Goal: Task Accomplishment & Management: Complete application form

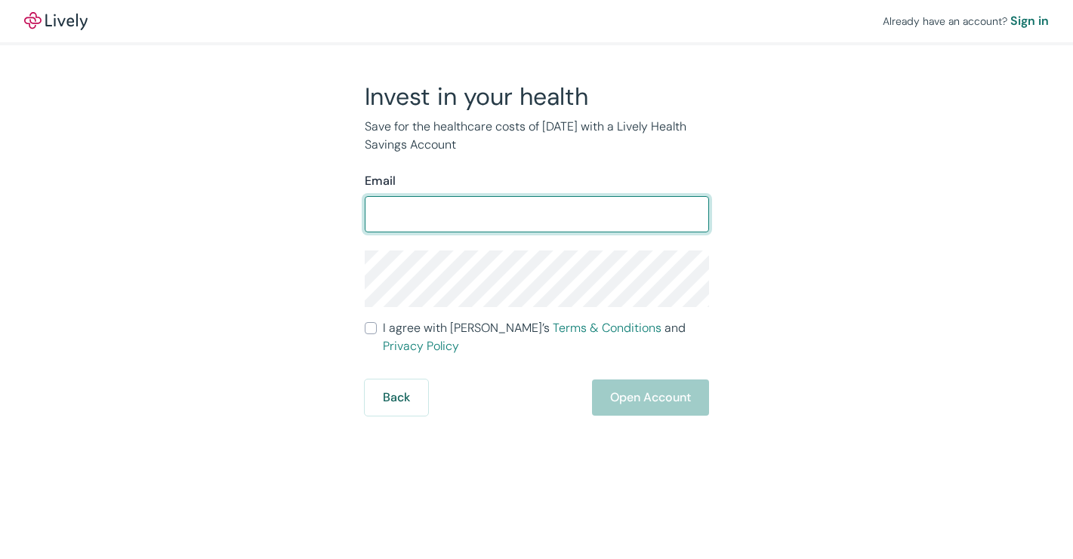
type input "[EMAIL_ADDRESS][DOMAIN_NAME]"
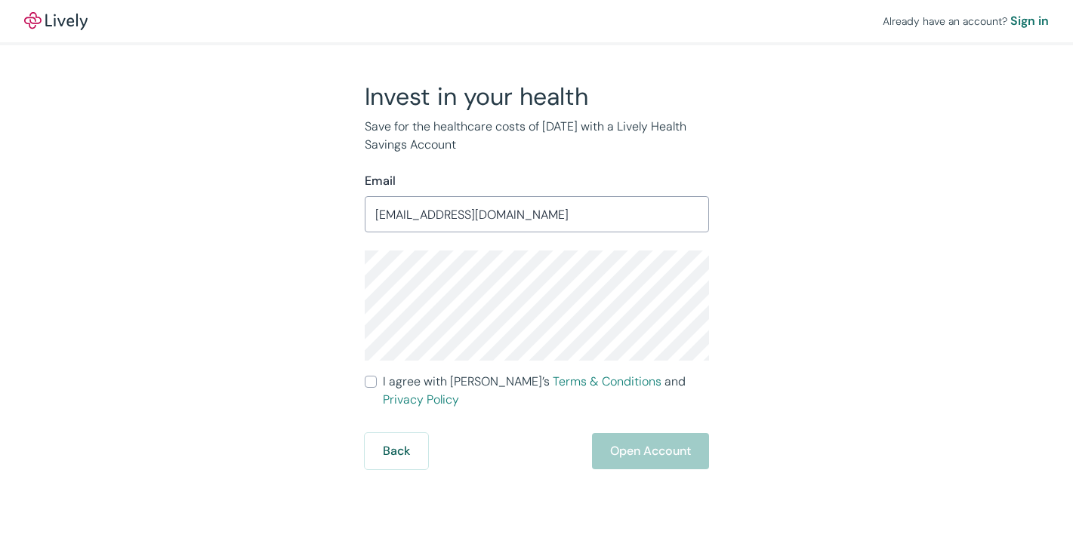
drag, startPoint x: 367, startPoint y: 384, endPoint x: 408, endPoint y: 381, distance: 40.9
click at [367, 384] on input "I agree with Lively’s Terms & Conditions and Privacy Policy" at bounding box center [371, 382] width 12 height 12
checkbox input "true"
click at [686, 433] on button "Open Account" at bounding box center [650, 451] width 117 height 36
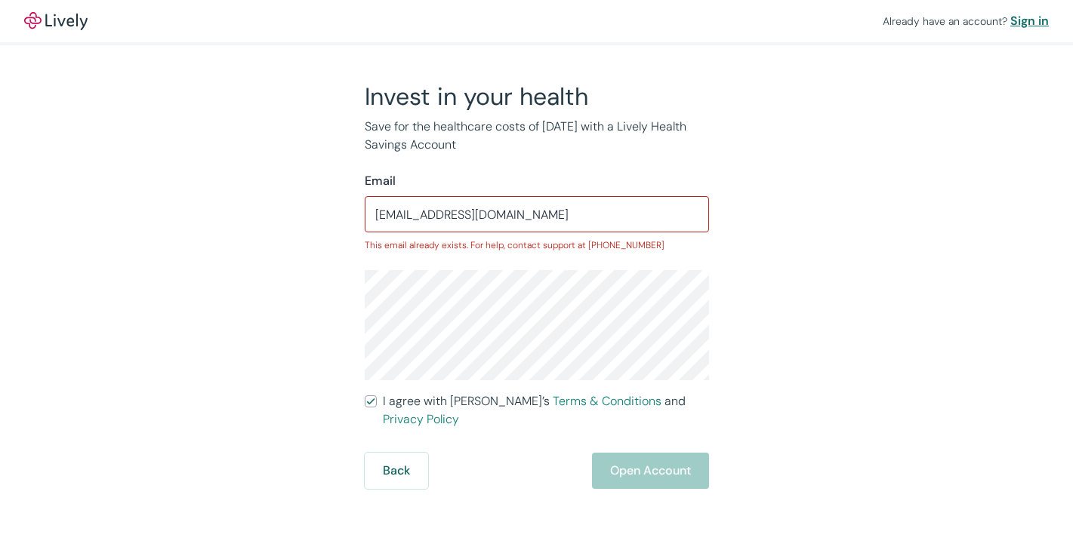
click at [1033, 18] on div "Sign in" at bounding box center [1029, 21] width 39 height 18
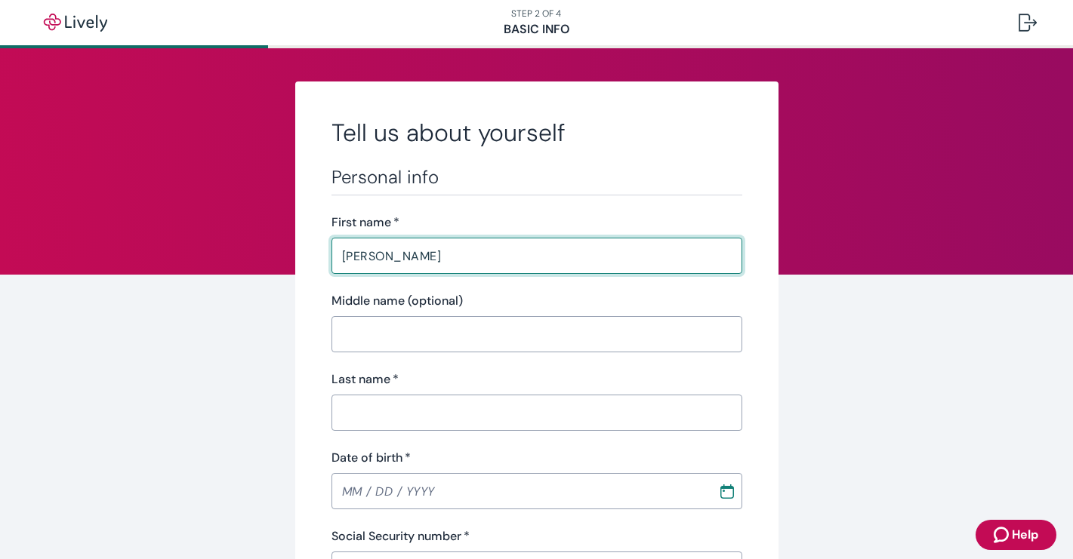
type input "[PERSON_NAME]"
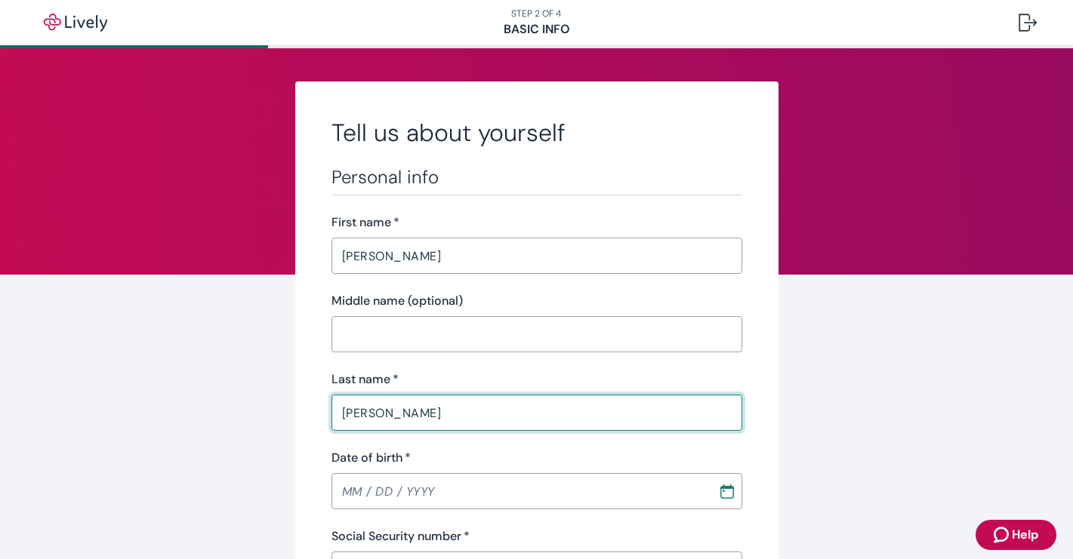
type input "[PERSON_NAME]"
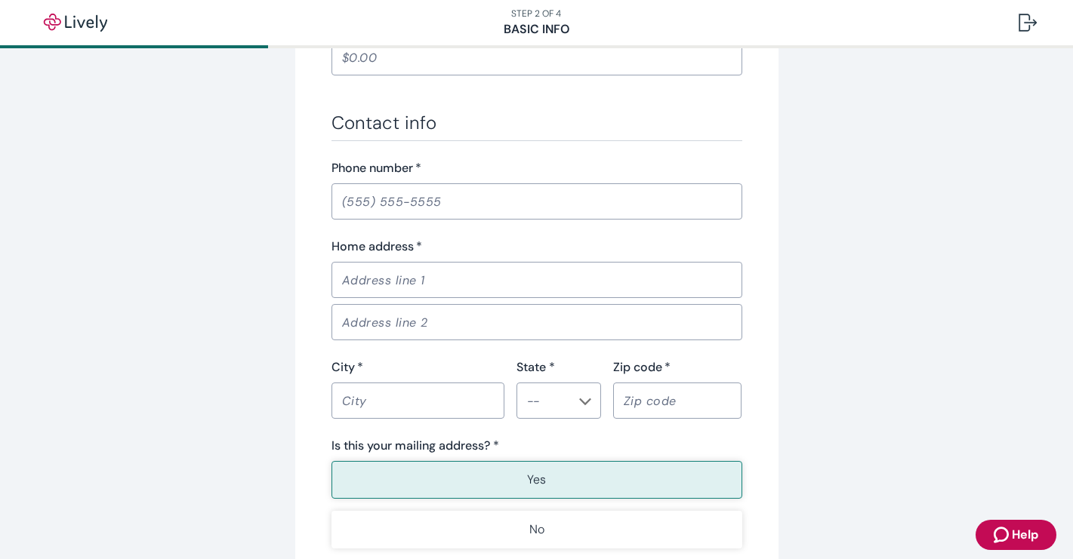
scroll to position [374, 0]
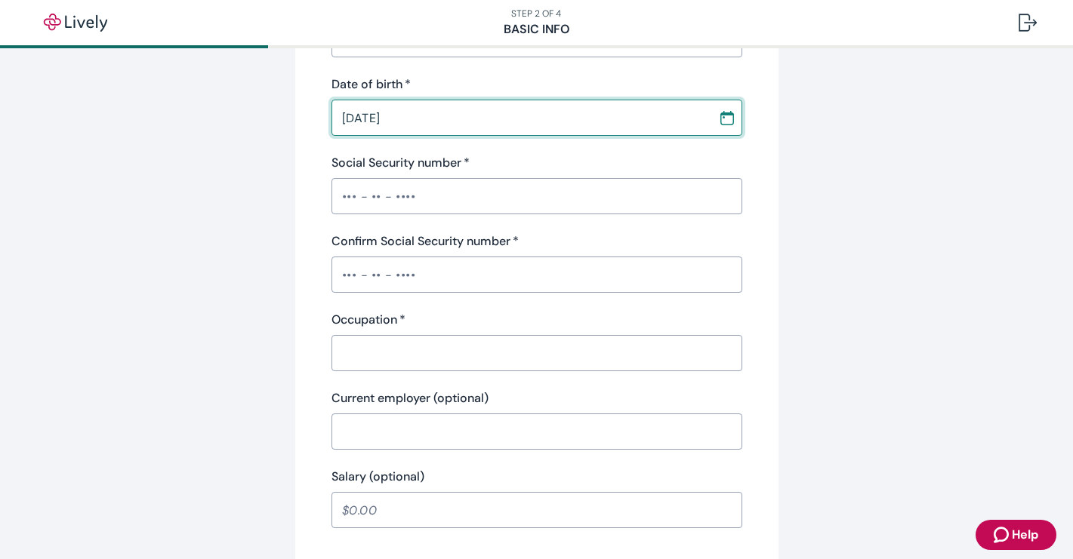
type input "[DATE]"
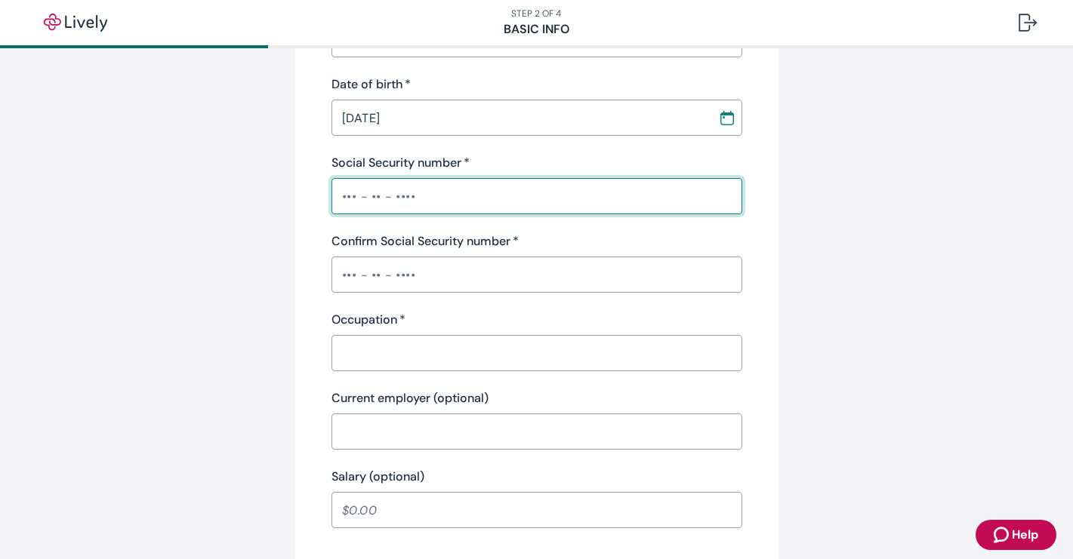
click at [336, 201] on input "Social Security number   *" at bounding box center [536, 196] width 411 height 30
type input "•••-••-9844"
click at [345, 267] on input "Confirm Social Security number   *" at bounding box center [536, 275] width 411 height 30
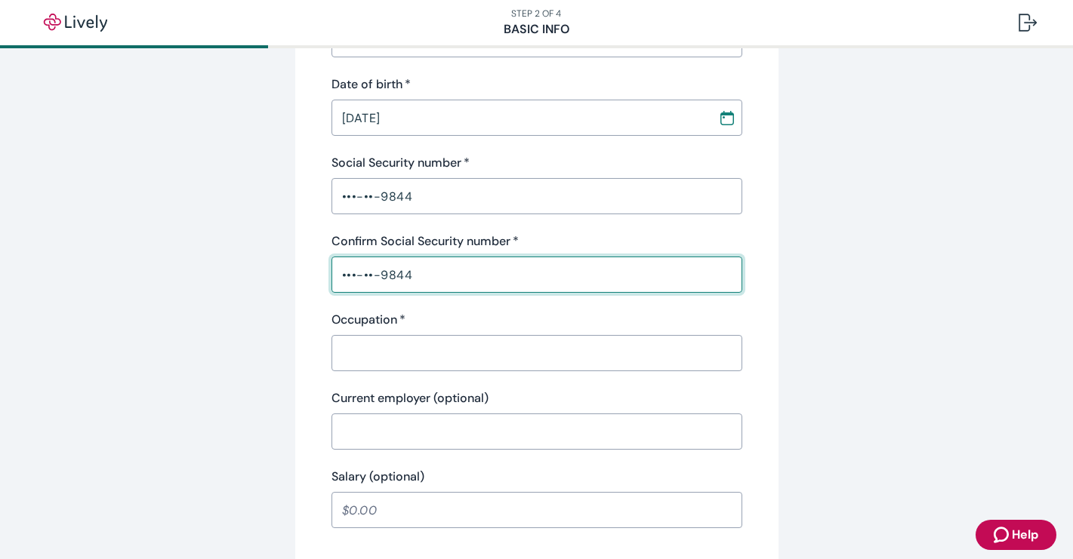
type input "•••-••-9844"
click at [360, 354] on input "Occupation   *" at bounding box center [536, 353] width 411 height 30
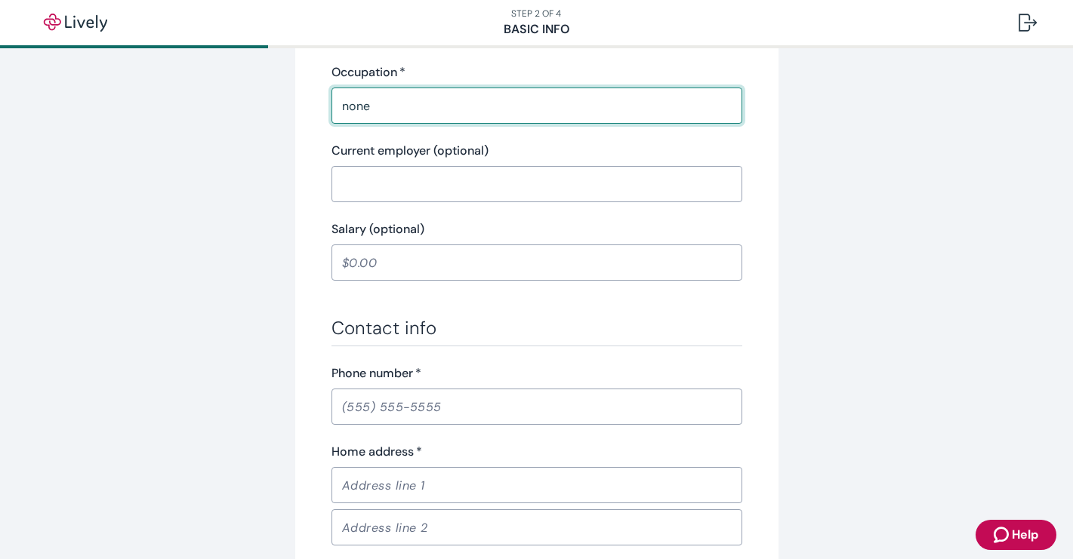
scroll to position [828, 0]
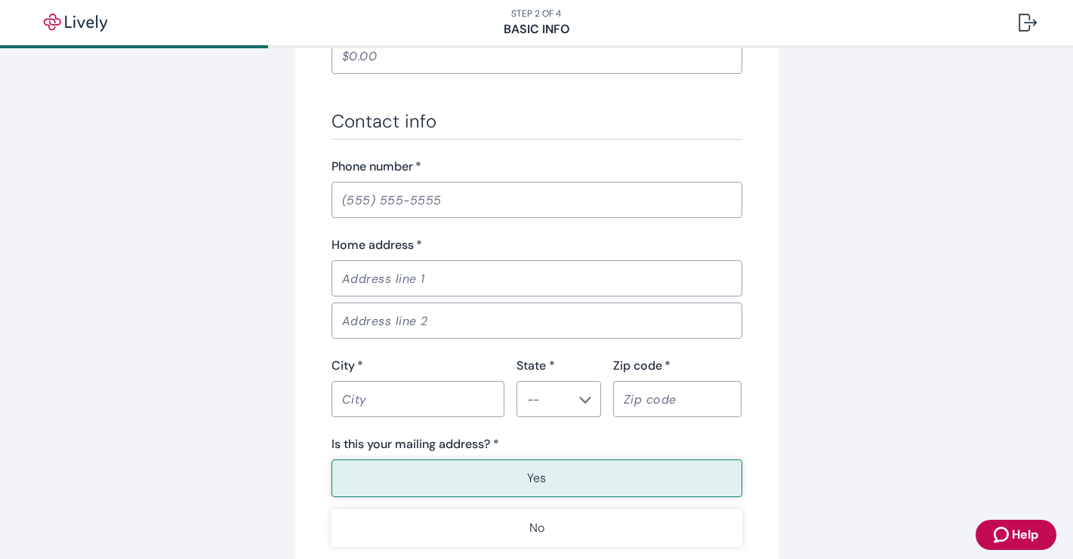
type input "none"
click at [350, 202] on input "Phone number   *" at bounding box center [536, 200] width 411 height 30
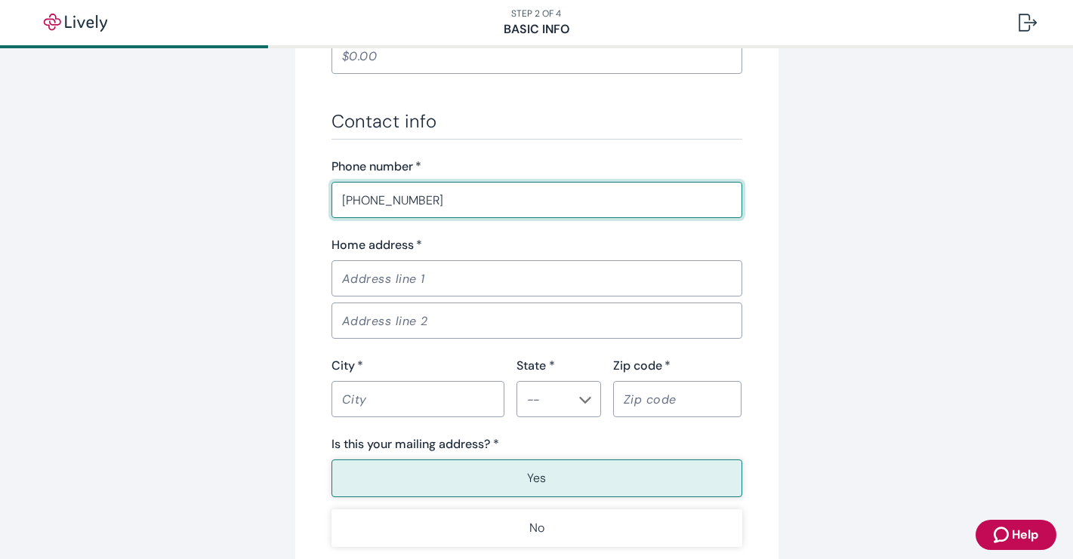
type input "(206) 914-2924"
click at [358, 275] on input "Home address   *" at bounding box center [536, 279] width 411 height 30
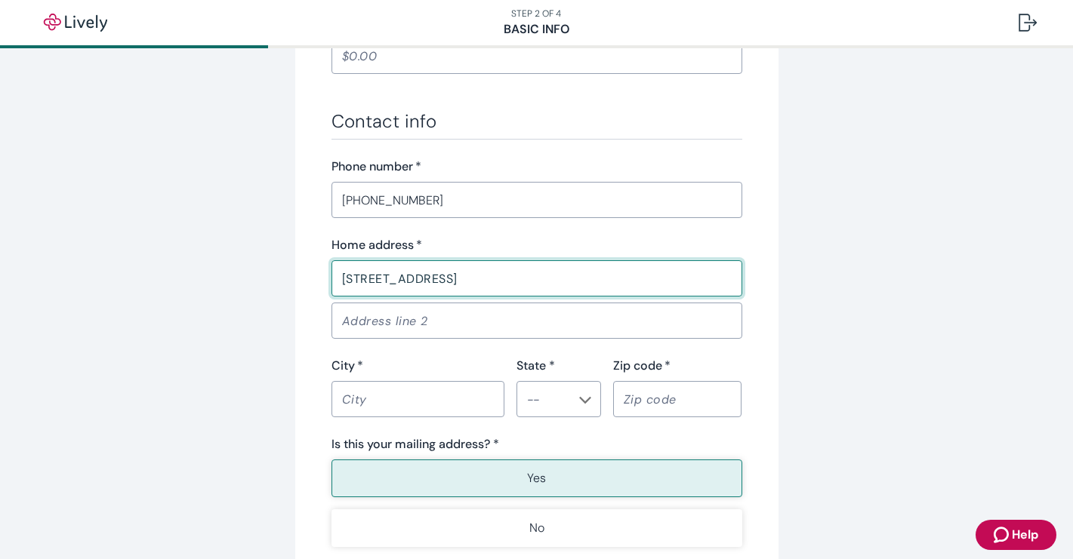
type input "4800 38th Ave NE"
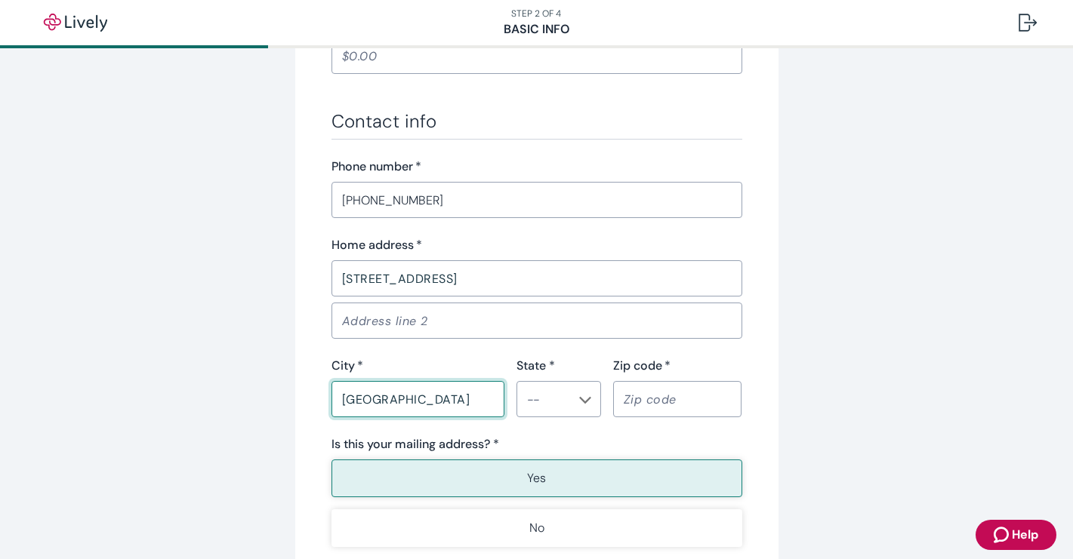
type input "Seattle"
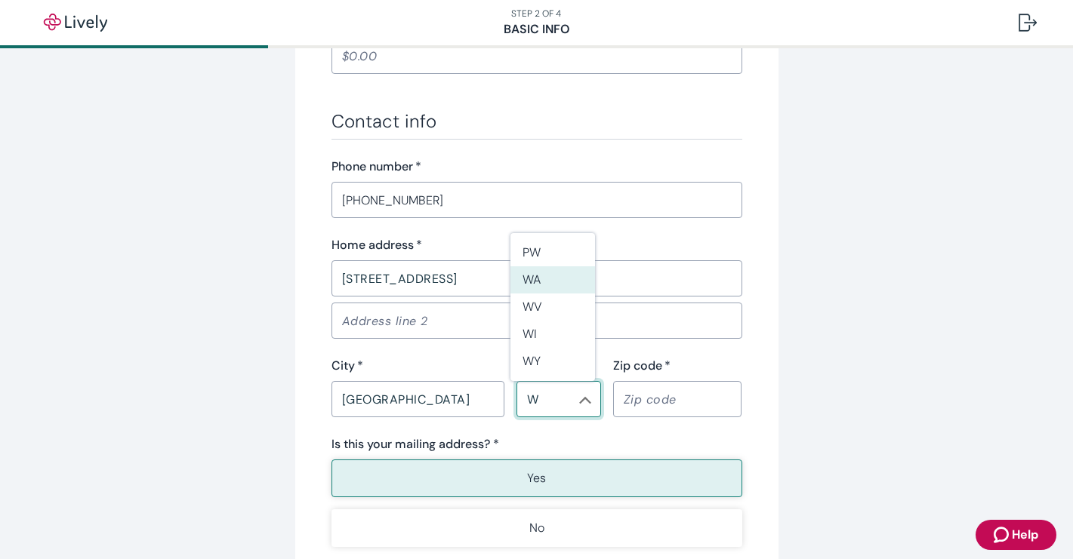
click at [534, 285] on li "WA" at bounding box center [552, 280] width 85 height 27
type input "WA"
click at [633, 401] on input "Zip code   *" at bounding box center [677, 399] width 129 height 30
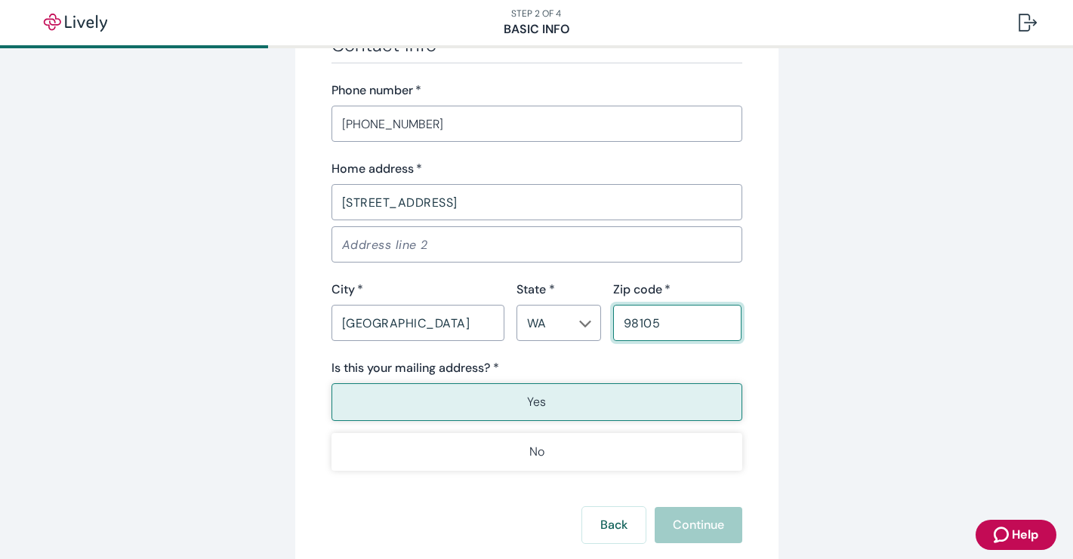
scroll to position [918, 0]
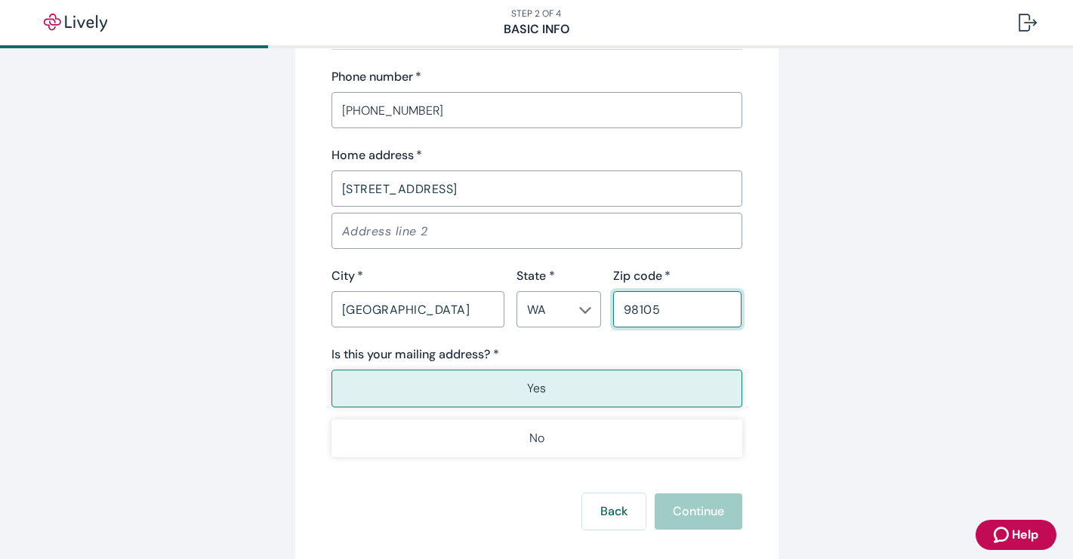
type input "98105"
click at [581, 383] on button "Yes" at bounding box center [536, 389] width 411 height 38
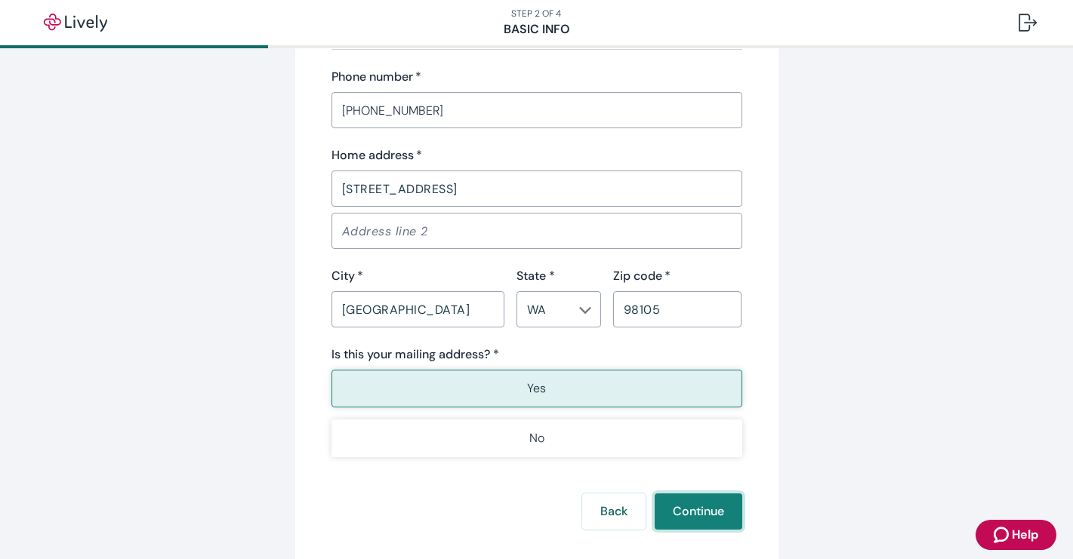
click at [686, 504] on button "Continue" at bounding box center [699, 512] width 88 height 36
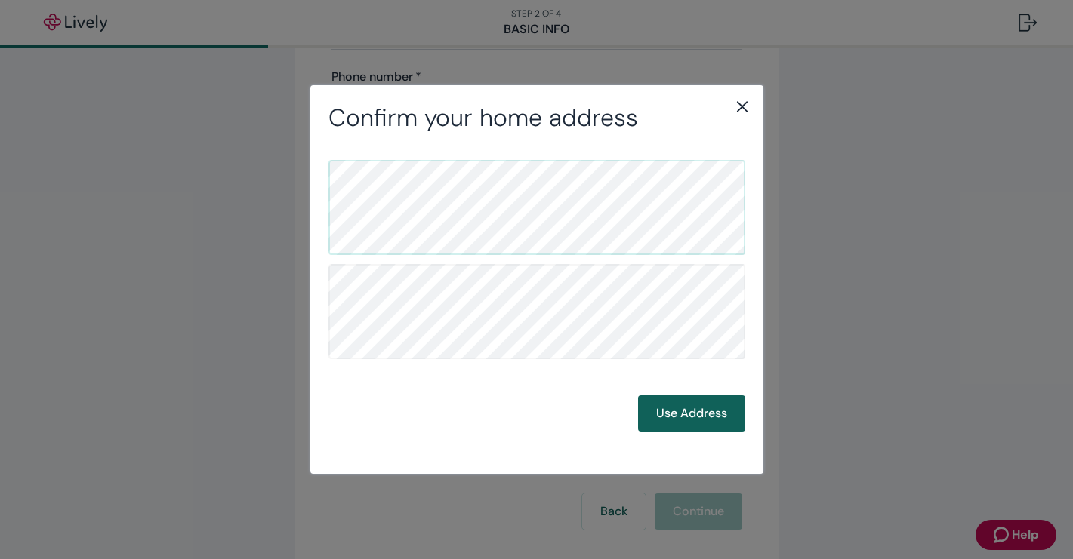
click at [705, 414] on button "Use Address" at bounding box center [691, 414] width 107 height 36
click at [695, 415] on button "Use Address" at bounding box center [691, 414] width 107 height 36
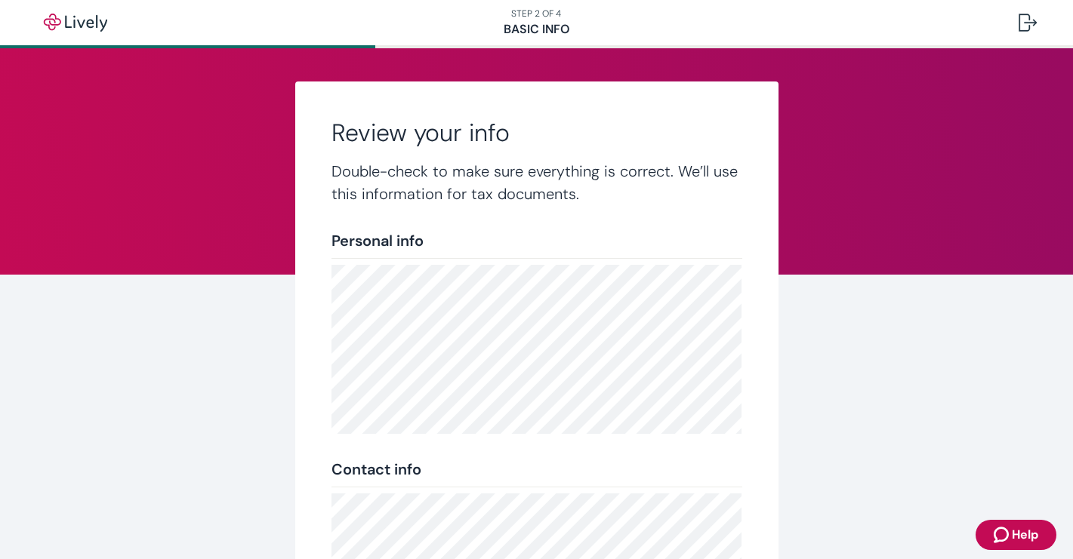
scroll to position [297, 0]
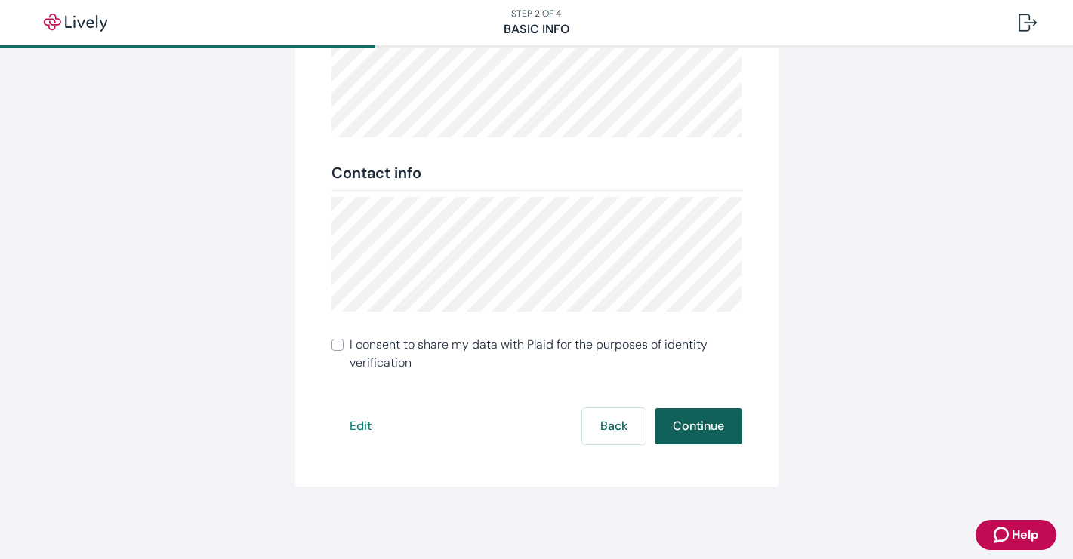
click at [696, 433] on button "Continue" at bounding box center [699, 426] width 88 height 36
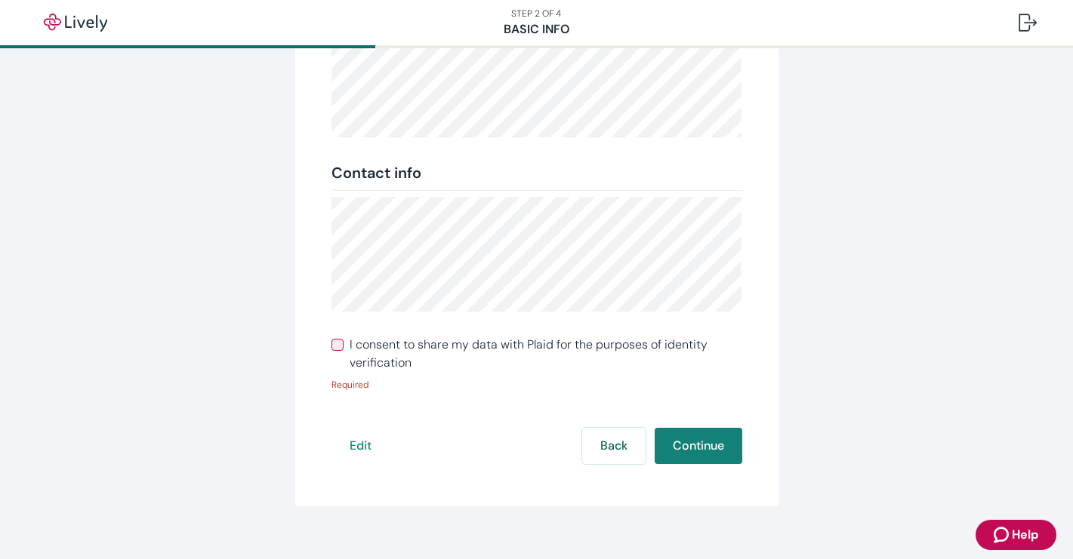
click at [331, 344] on input "I consent to share my data with Plaid for the purposes of identity verification" at bounding box center [337, 345] width 12 height 12
checkbox input "true"
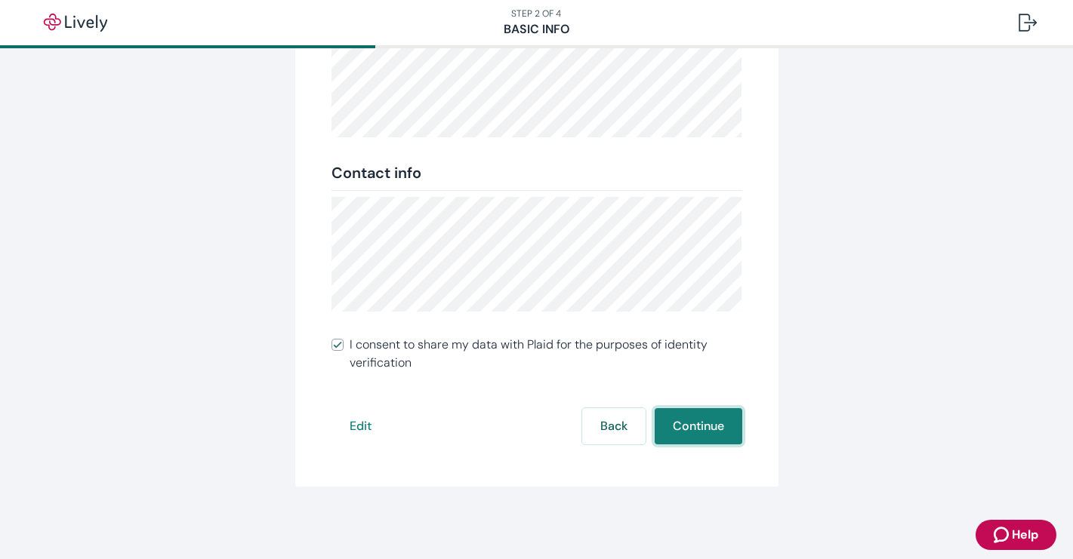
click at [686, 427] on button "Continue" at bounding box center [699, 426] width 88 height 36
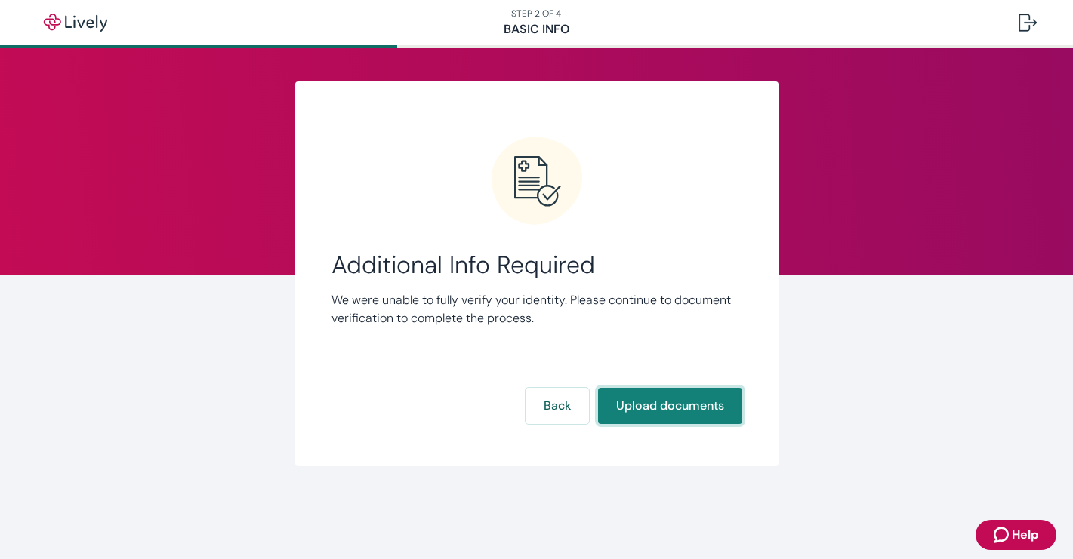
click at [683, 416] on button "Upload documents" at bounding box center [670, 406] width 144 height 36
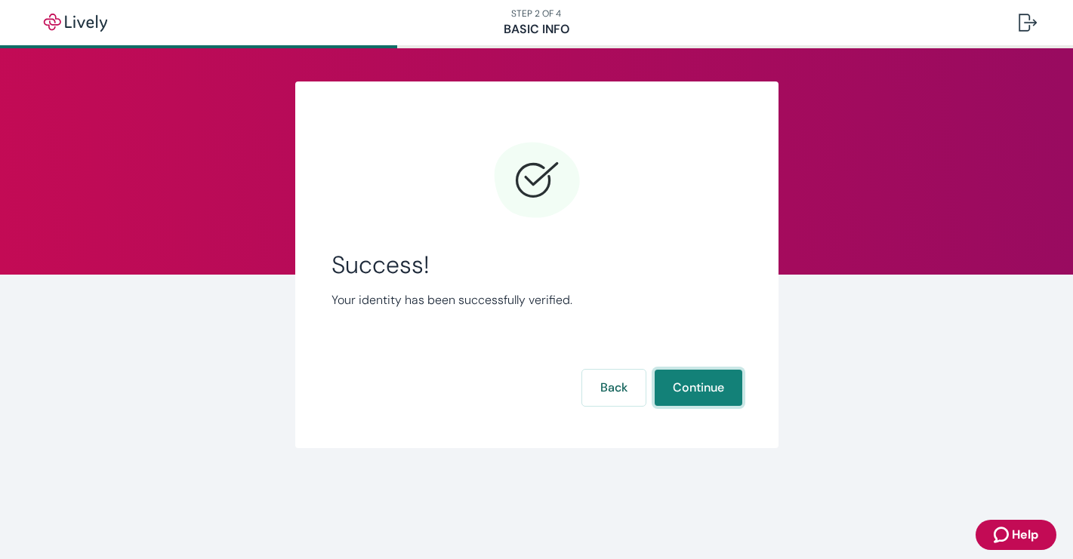
click at [703, 398] on button "Continue" at bounding box center [699, 388] width 88 height 36
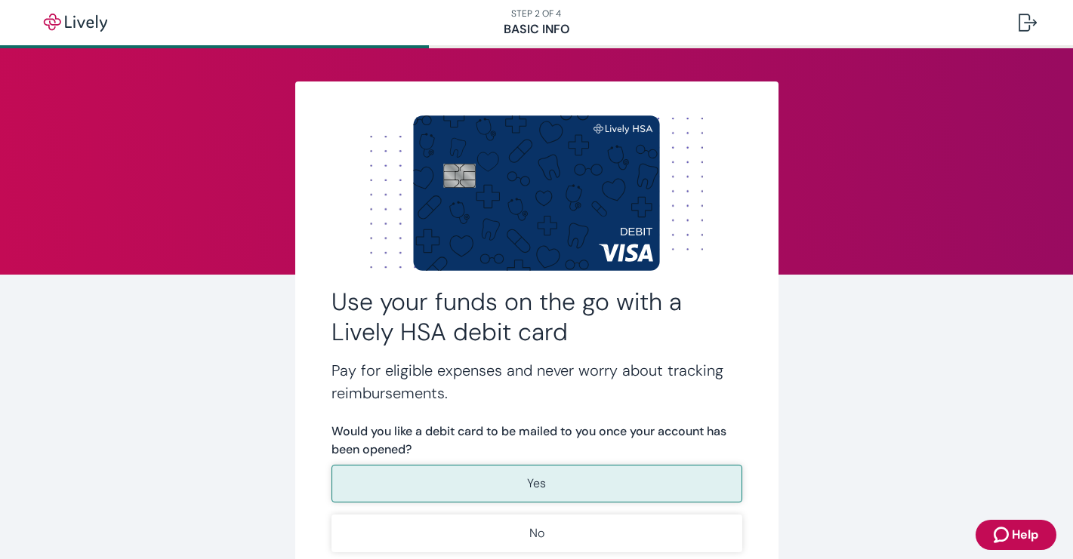
scroll to position [180, 0]
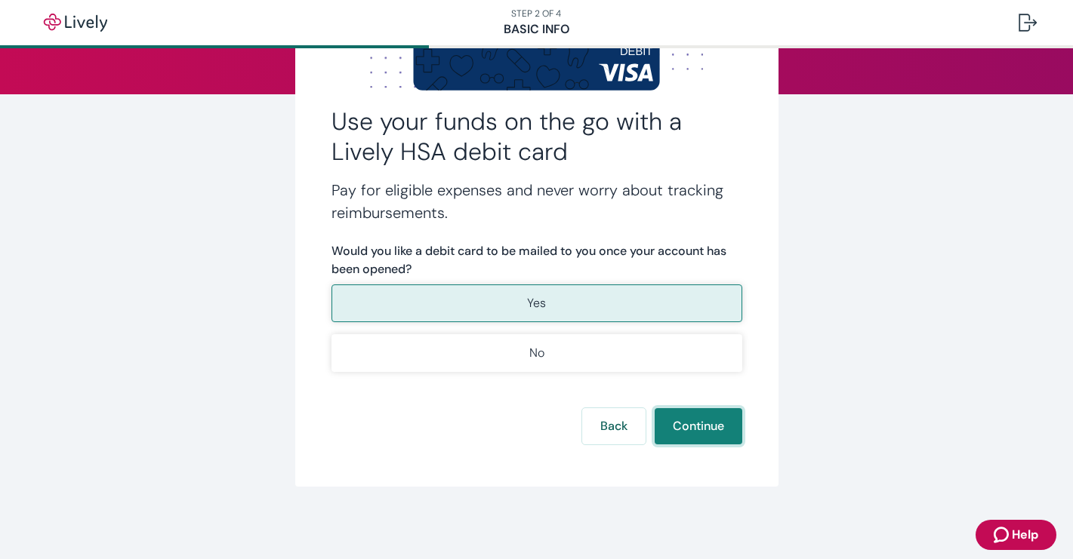
click at [699, 434] on button "Continue" at bounding box center [699, 426] width 88 height 36
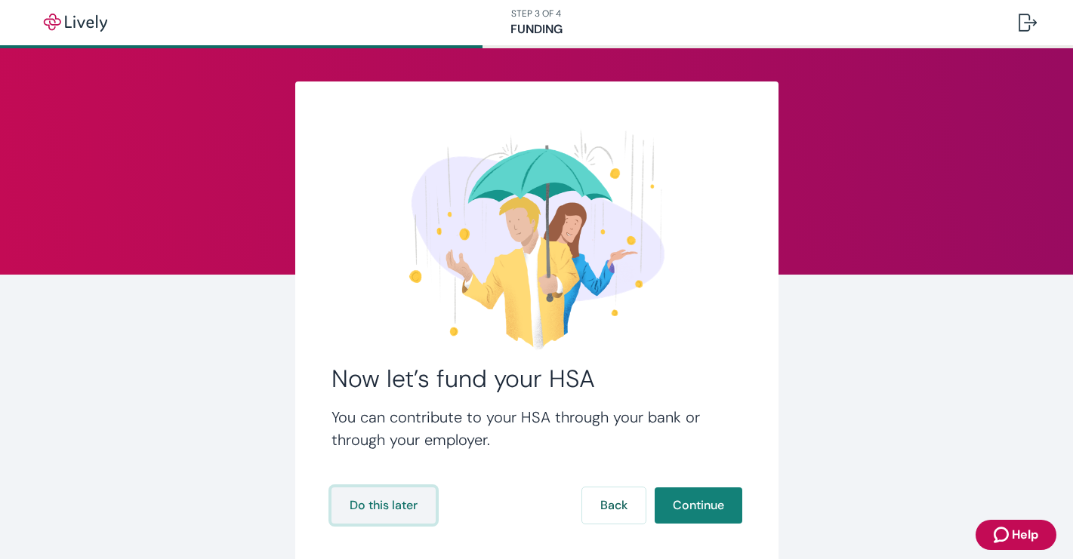
click at [347, 503] on button "Do this later" at bounding box center [383, 506] width 104 height 36
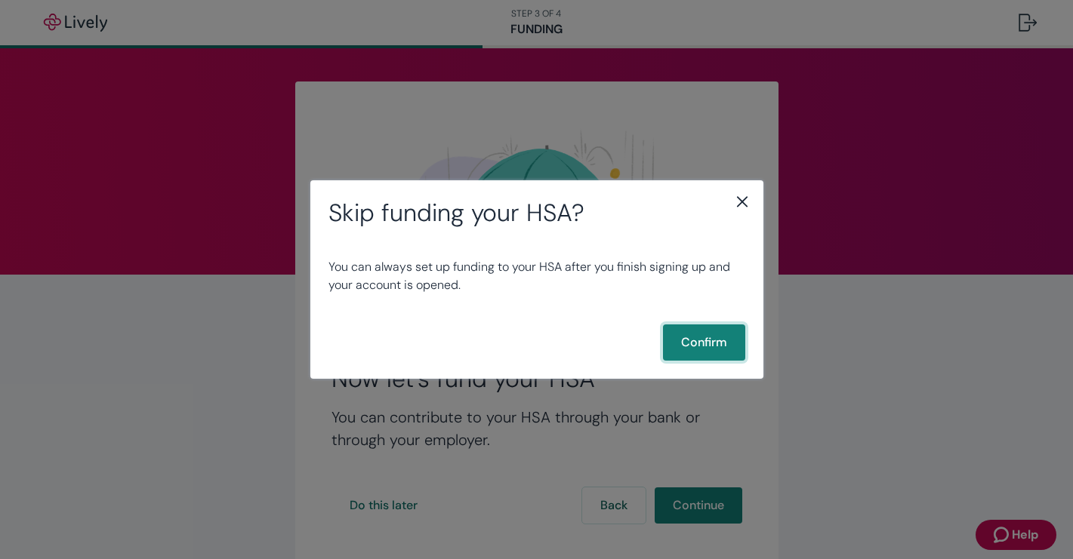
click at [720, 349] on button "Confirm" at bounding box center [704, 343] width 82 height 36
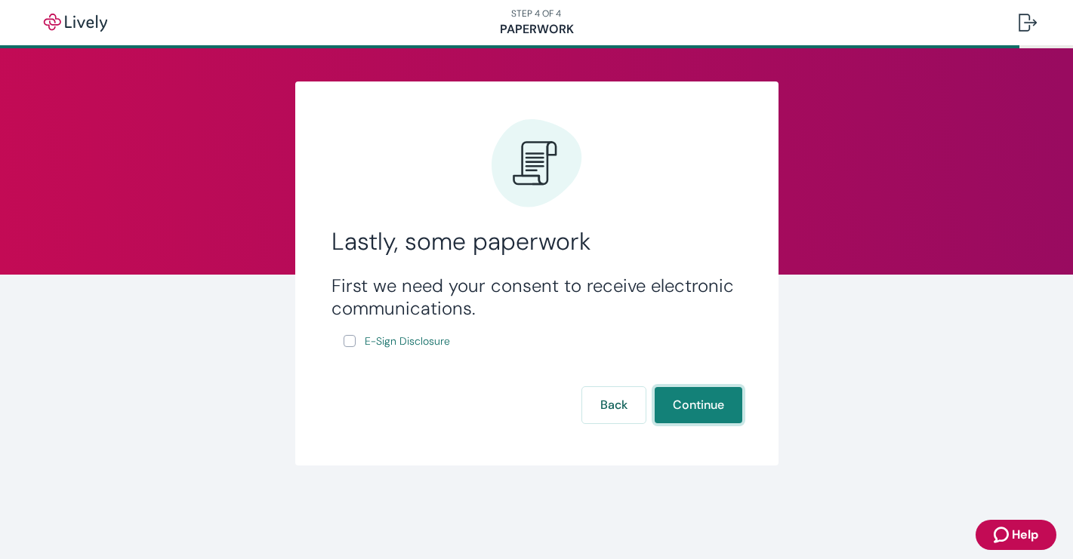
click at [720, 411] on button "Continue" at bounding box center [699, 405] width 88 height 36
click at [690, 401] on button "Continue" at bounding box center [699, 405] width 88 height 36
